Goal: Check status: Check status

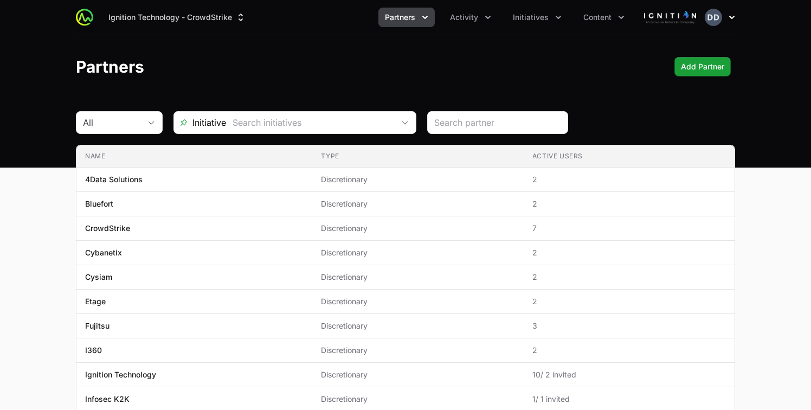
click at [729, 22] on icon "button" at bounding box center [731, 17] width 11 height 11
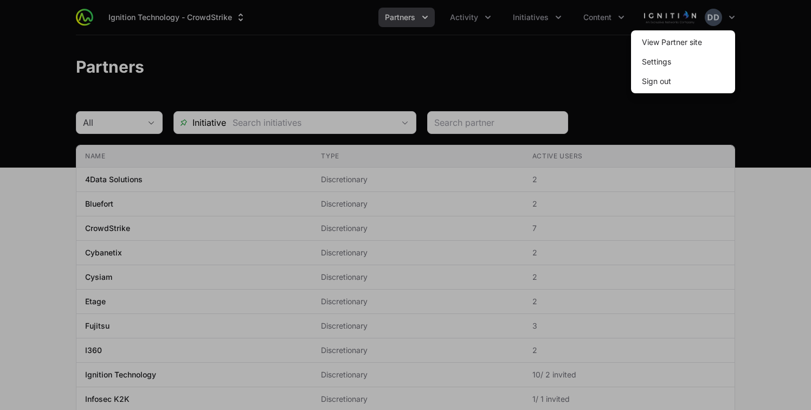
click at [657, 23] on div at bounding box center [405, 205] width 811 height 410
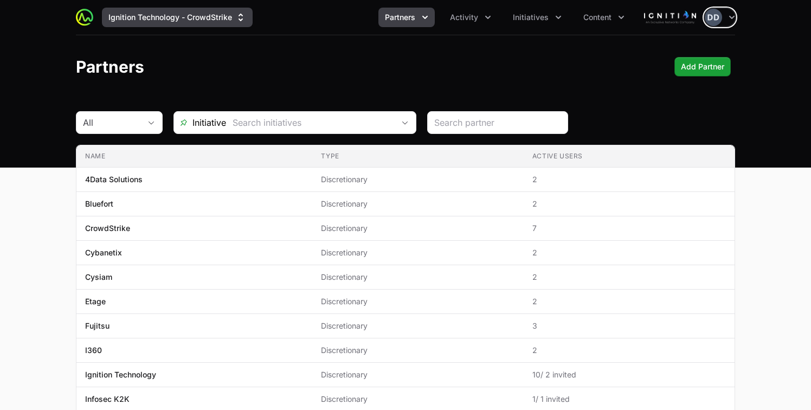
click at [224, 18] on button "Ignition Technology - CrowdStrike" at bounding box center [177, 18] width 151 height 20
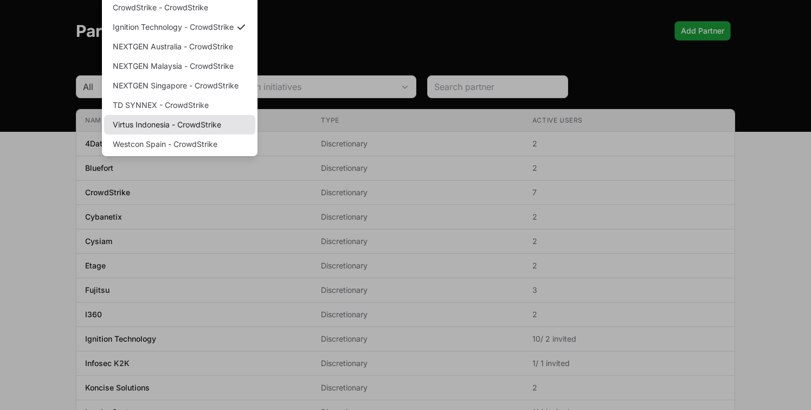
scroll to position [38, 0]
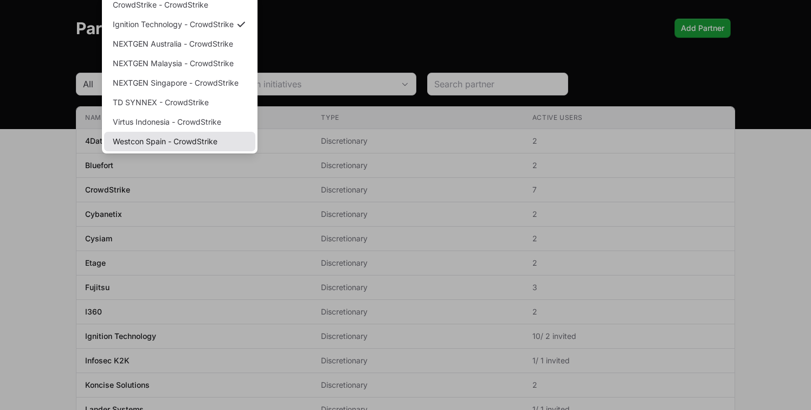
click at [204, 141] on link "Westcon Spain - CrowdStrike" at bounding box center [179, 142] width 151 height 20
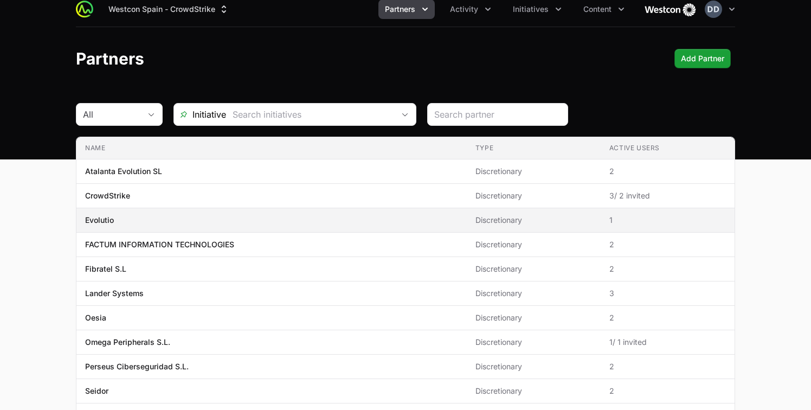
scroll to position [0, 0]
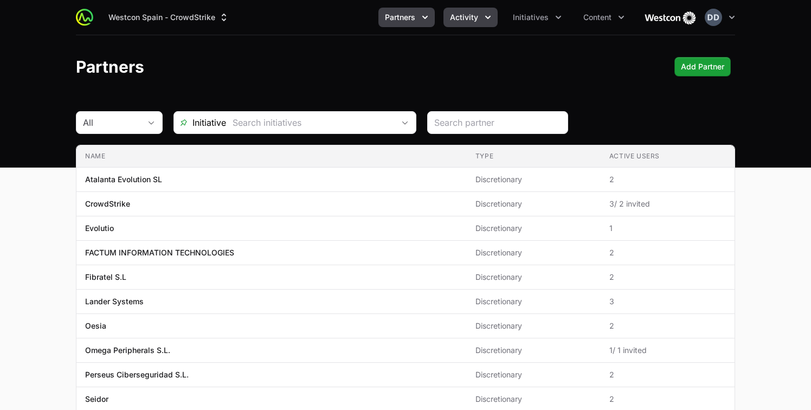
click at [467, 21] on span "Activity" at bounding box center [464, 17] width 28 height 11
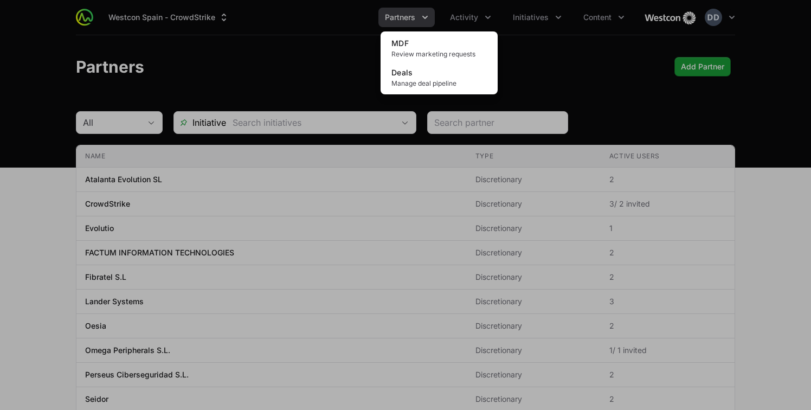
click at [579, 67] on div "Activity menu" at bounding box center [405, 205] width 811 height 410
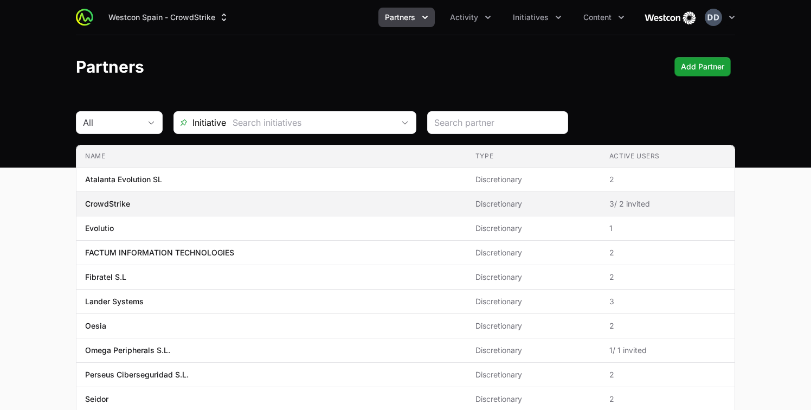
click at [483, 196] on td "Type Discretionary" at bounding box center [534, 204] width 134 height 24
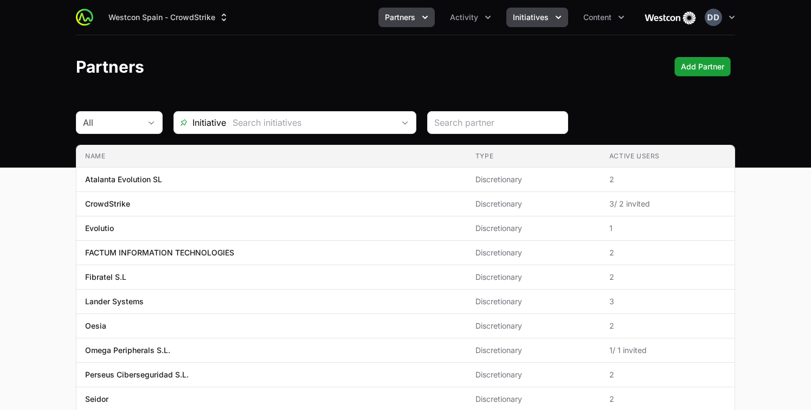
click at [561, 23] on button "Initiatives" at bounding box center [537, 18] width 62 height 20
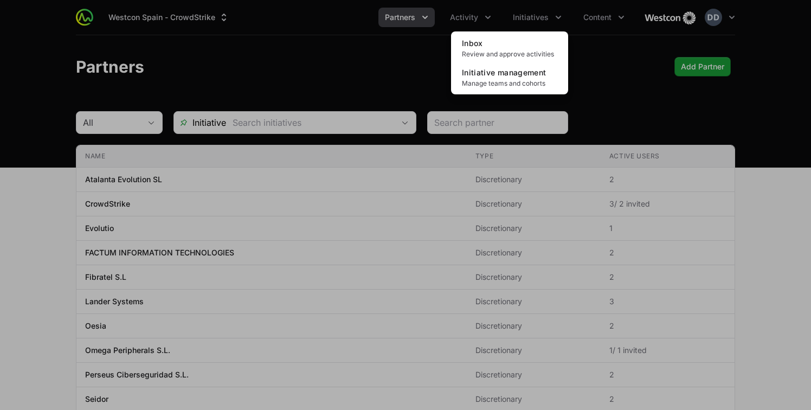
click at [601, 81] on div "Initiatives menu" at bounding box center [405, 205] width 811 height 410
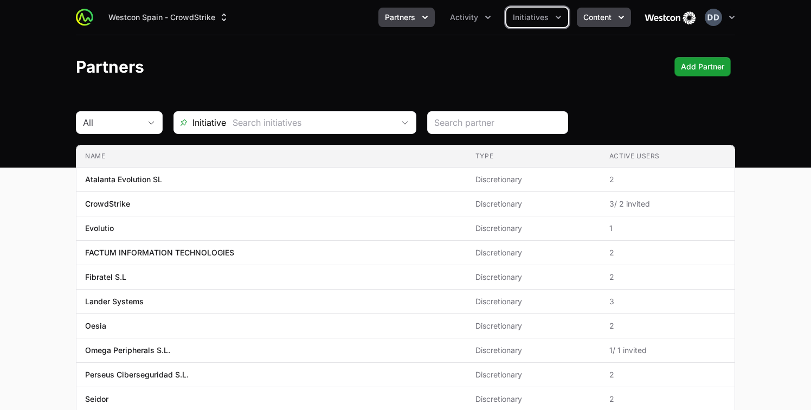
click at [618, 20] on icon "Content menu" at bounding box center [621, 17] width 11 height 11
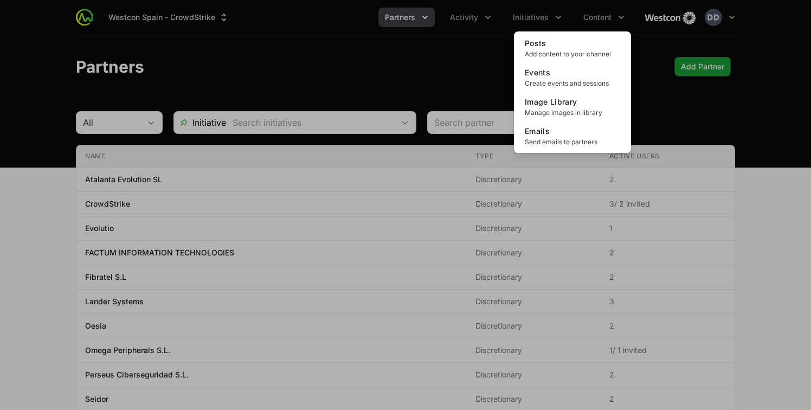
click at [657, 98] on div "Content menu" at bounding box center [405, 205] width 811 height 410
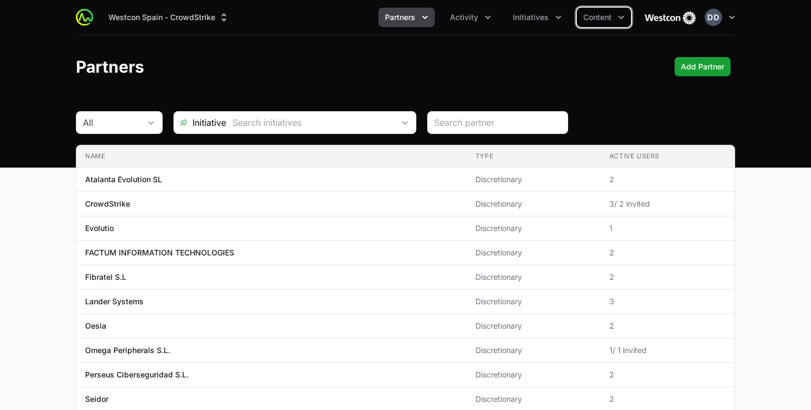
click at [426, 17] on icon "Partners menu" at bounding box center [424, 17] width 11 height 11
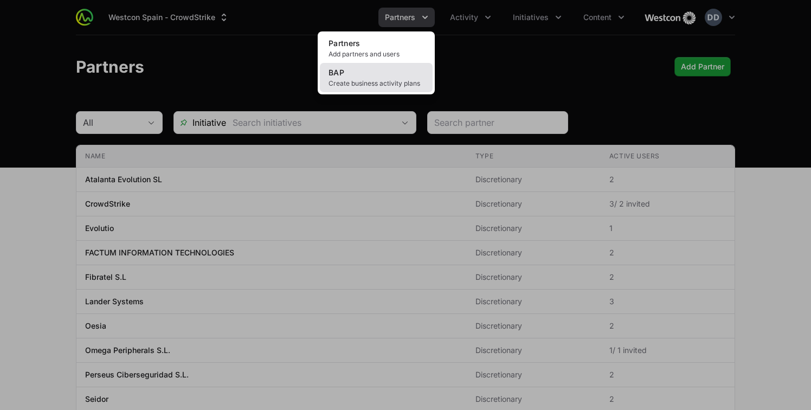
click at [385, 79] on span "Create business activity plans" at bounding box center [375, 83] width 95 height 9
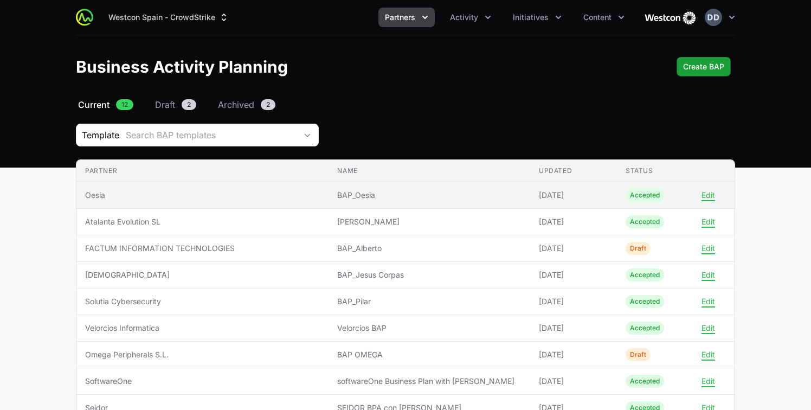
click at [112, 196] on span "Oesia" at bounding box center [202, 195] width 235 height 11
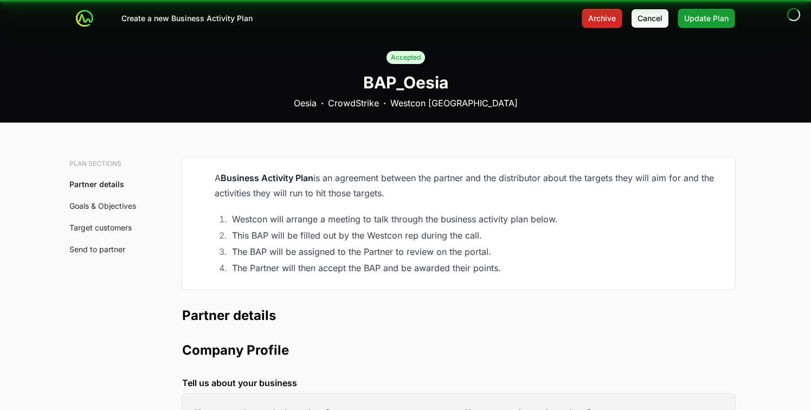
type input "[GEOGRAPHIC_DATA], Community of [GEOGRAPHIC_DATA], [GEOGRAPHIC_DATA]"
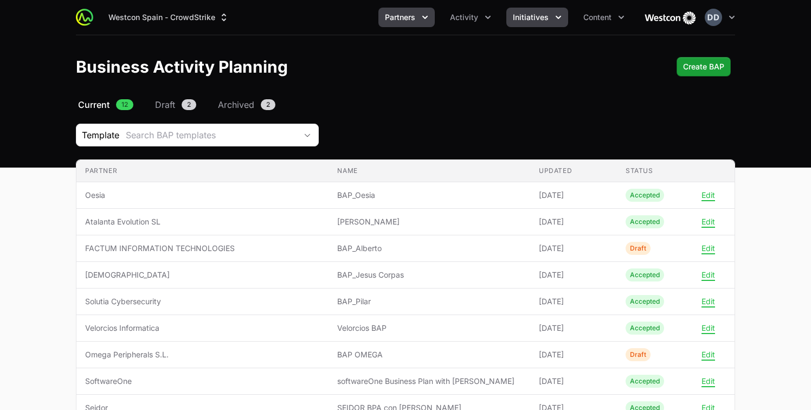
click at [552, 12] on button "Initiatives" at bounding box center [537, 18] width 62 height 20
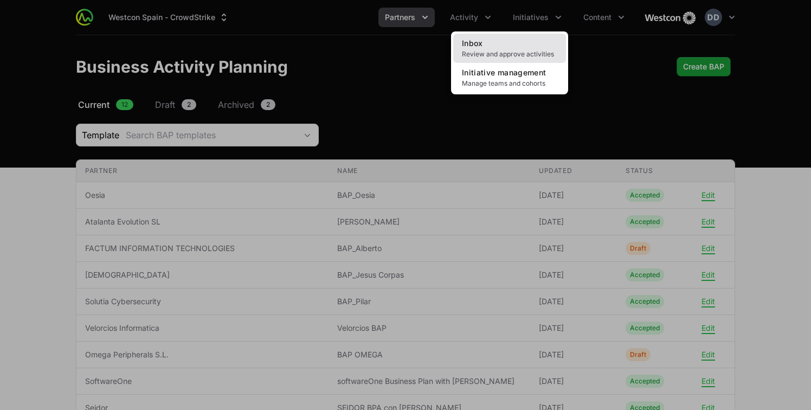
click at [543, 48] on link "Inbox Review and approve activities" at bounding box center [509, 48] width 113 height 29
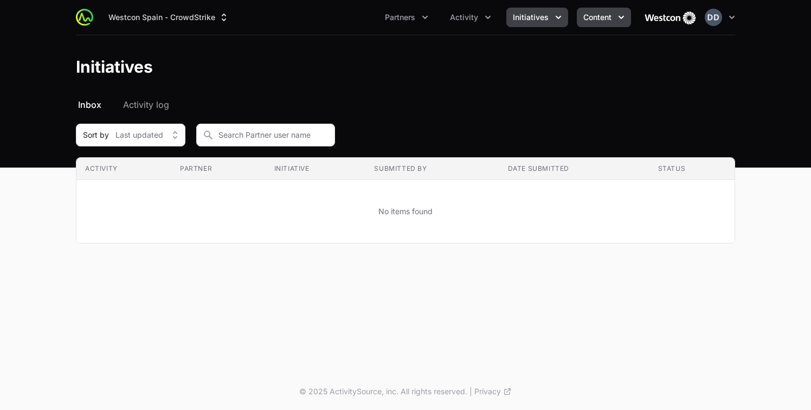
click at [617, 17] on icon "Content menu" at bounding box center [621, 17] width 11 height 11
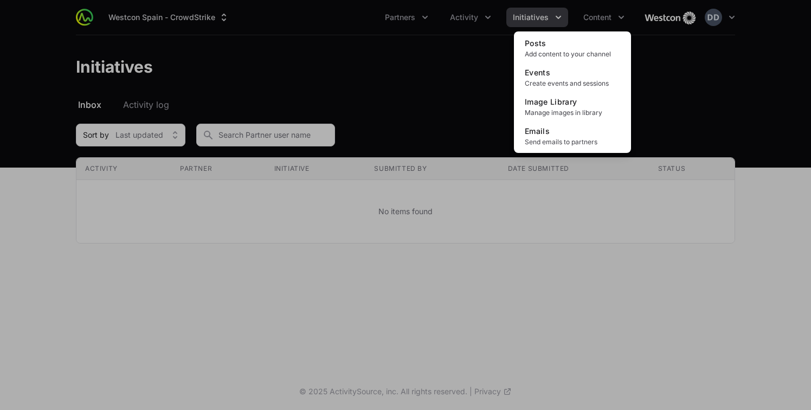
click at [547, 17] on div "Content menu" at bounding box center [405, 205] width 811 height 410
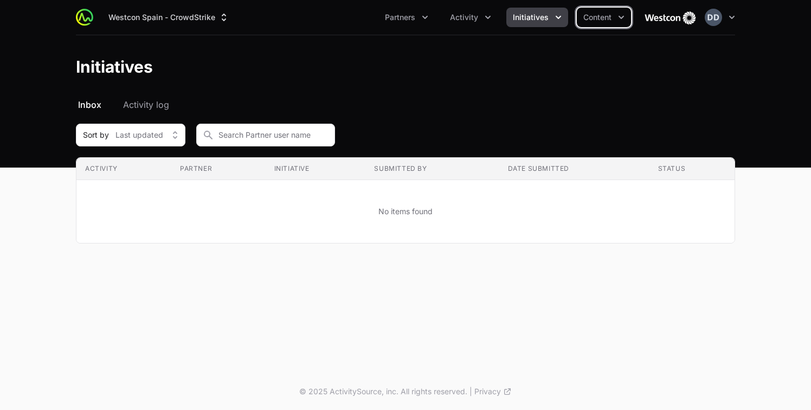
click at [547, 17] on button "Initiatives" at bounding box center [537, 18] width 62 height 20
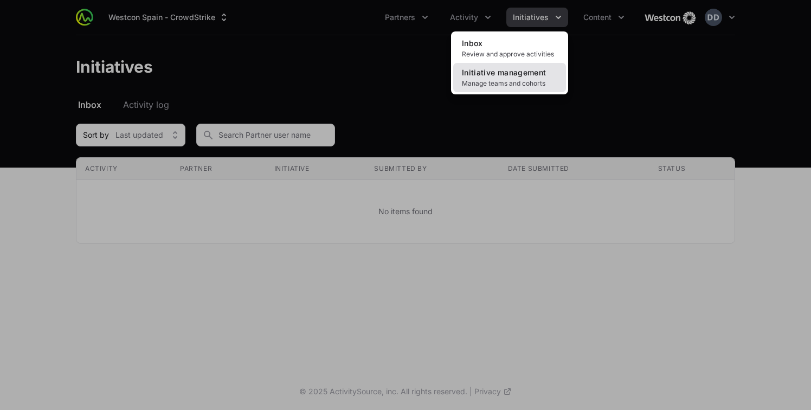
click at [530, 76] on span "Initiative management" at bounding box center [504, 72] width 84 height 9
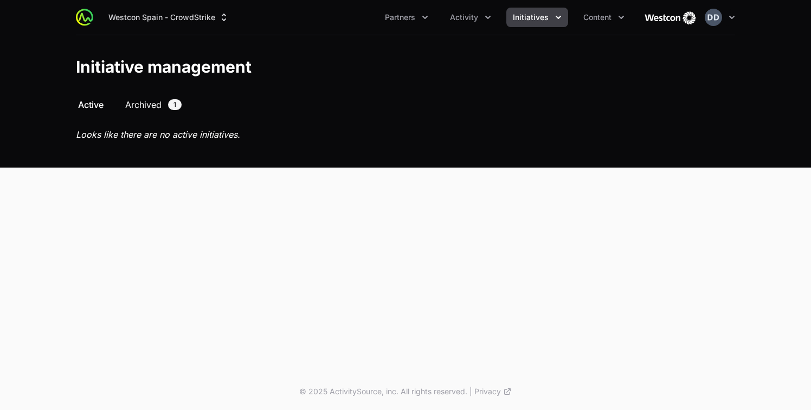
click at [137, 100] on span "Archived" at bounding box center [143, 104] width 36 height 13
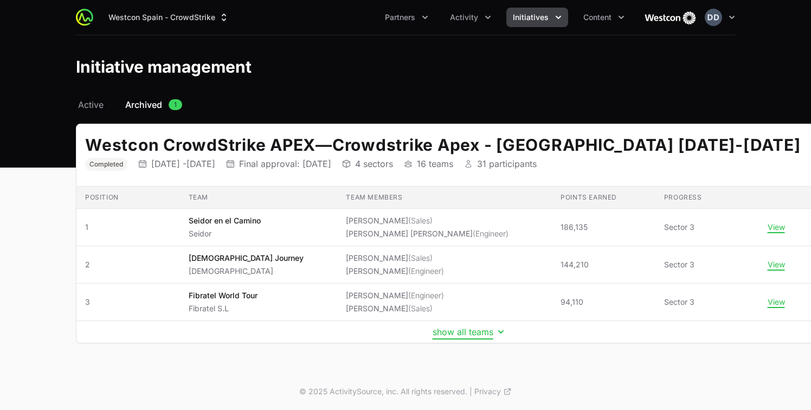
click at [432, 331] on button "show all teams" at bounding box center [469, 331] width 74 height 11
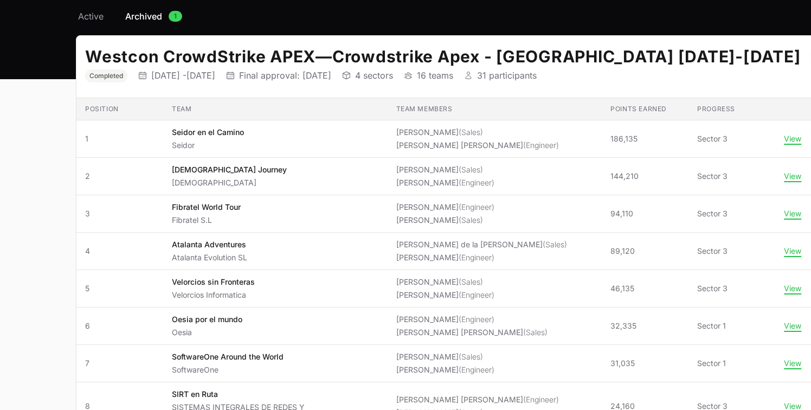
scroll to position [127, 0]
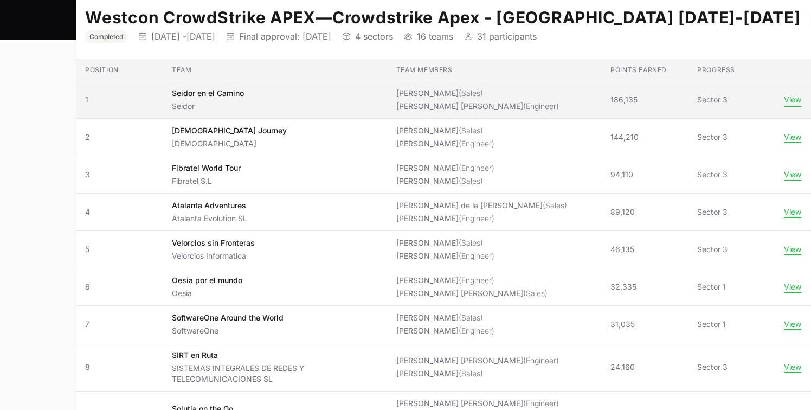
click at [783, 105] on button "View" at bounding box center [791, 100] width 17 height 10
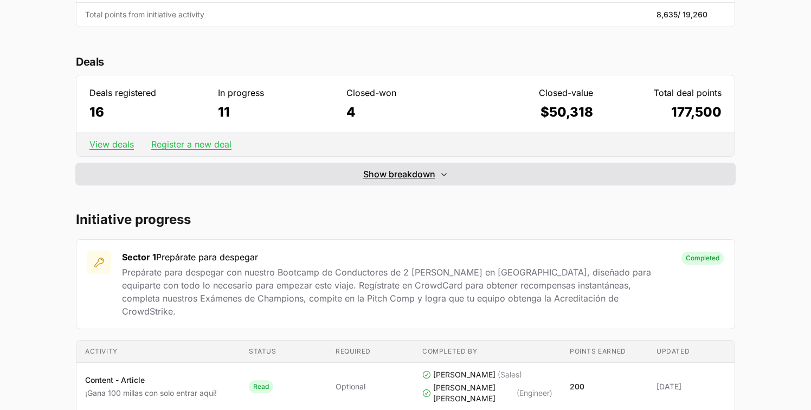
scroll to position [315, 0]
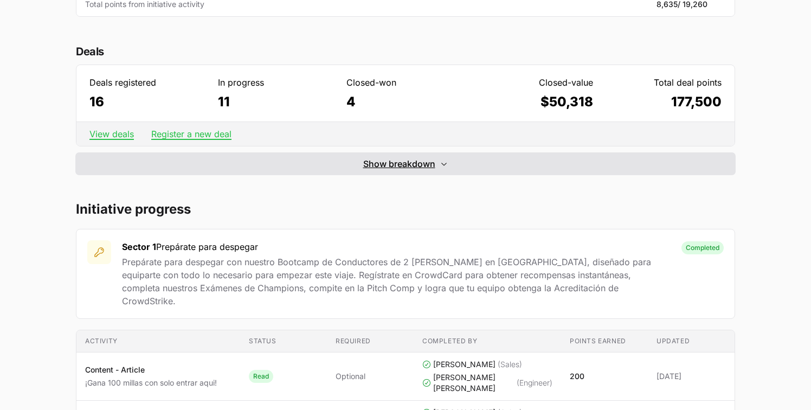
click at [403, 166] on span "Show breakdown" at bounding box center [399, 163] width 72 height 13
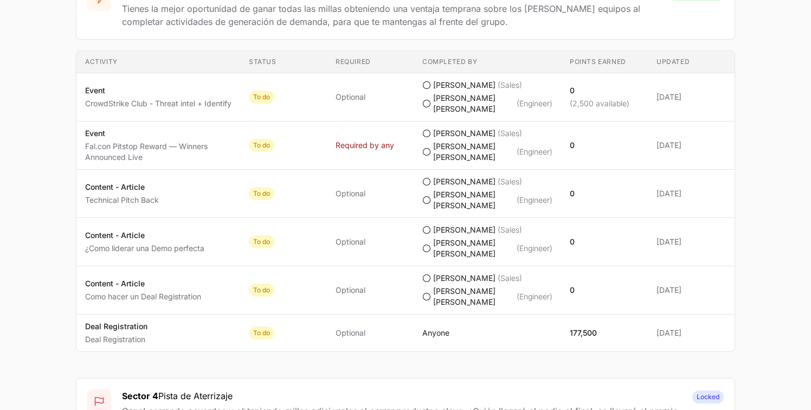
scroll to position [2157, 0]
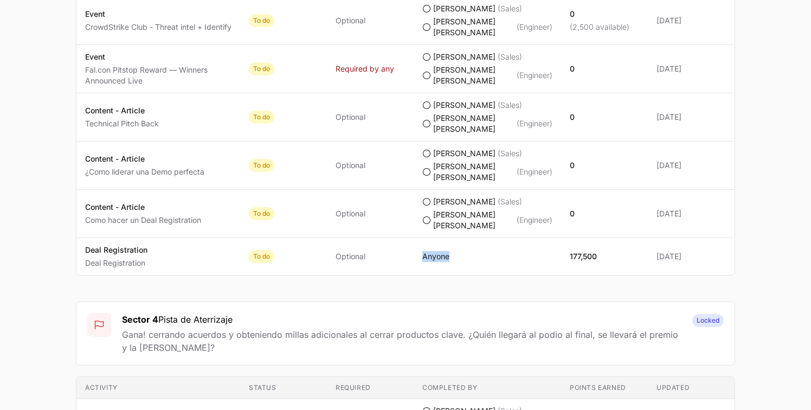
drag, startPoint x: 416, startPoint y: 95, endPoint x: 408, endPoint y: 96, distance: 7.7
click at [408, 238] on tr "Activity Deal Registration Deal Registration Status To do Required Optional Com…" at bounding box center [405, 256] width 658 height 37
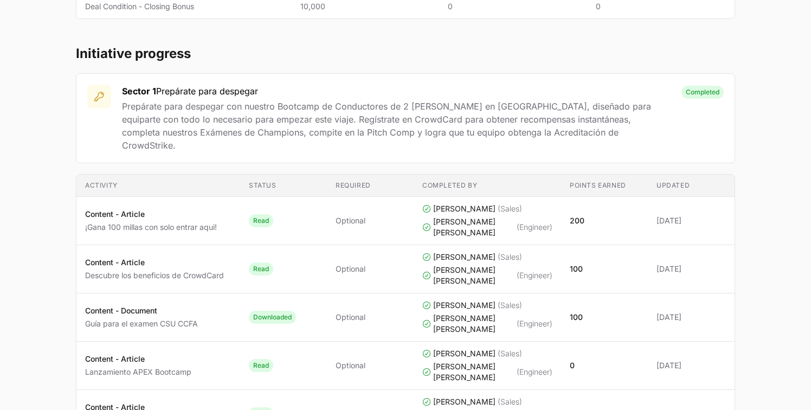
scroll to position [743, 0]
